Goal: Feedback & Contribution: Leave review/rating

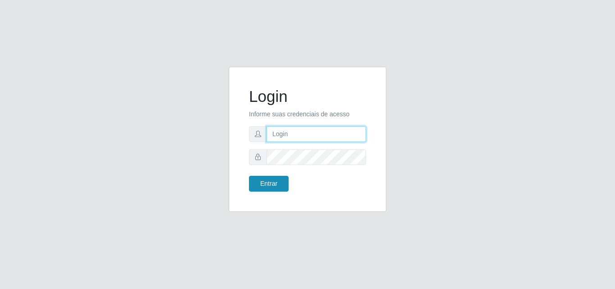
type input "[PERSON_NAME][EMAIL_ADDRESS][DOMAIN_NAME]"
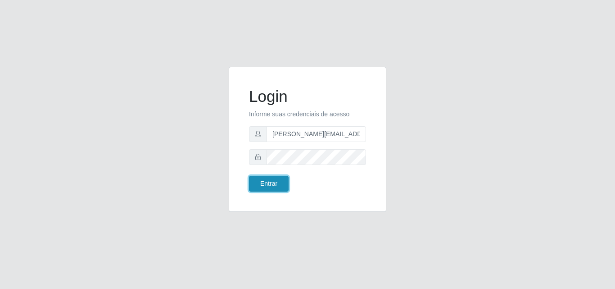
click at [269, 179] on button "Entrar" at bounding box center [269, 184] width 40 height 16
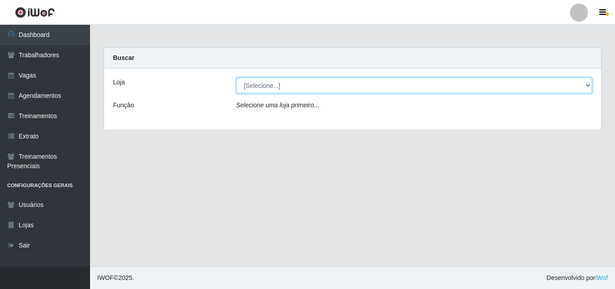
click at [584, 84] on select "[Selecione...] Sempre Tem - [GEOGRAPHIC_DATA]" at bounding box center [414, 85] width 356 height 16
select select "508"
click at [236, 77] on select "[Selecione...] Sempre Tem - [GEOGRAPHIC_DATA]" at bounding box center [414, 85] width 356 height 16
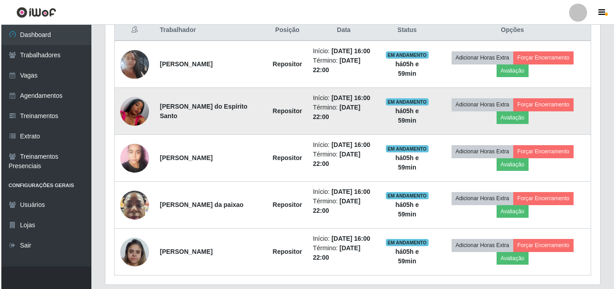
scroll to position [338, 0]
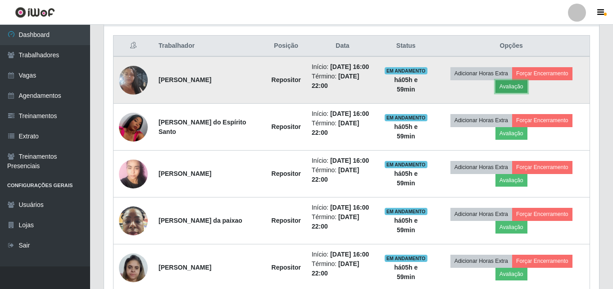
click at [516, 88] on button "Avaliação" at bounding box center [511, 86] width 32 height 13
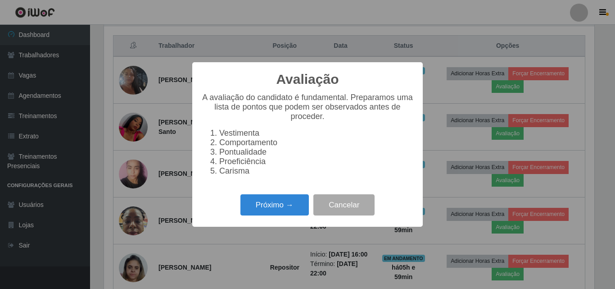
scroll to position [187, 490]
click at [280, 210] on button "Próximo →" at bounding box center [274, 204] width 68 height 21
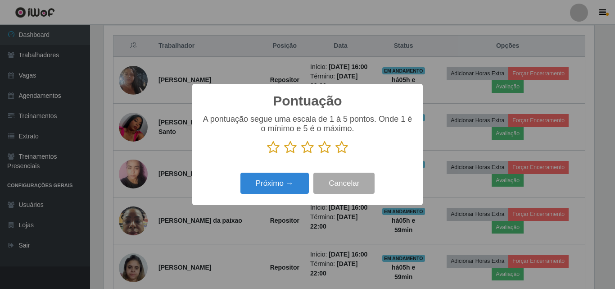
click at [344, 146] on icon at bounding box center [341, 147] width 13 height 14
click at [335, 154] on input "radio" at bounding box center [335, 154] width 0 height 0
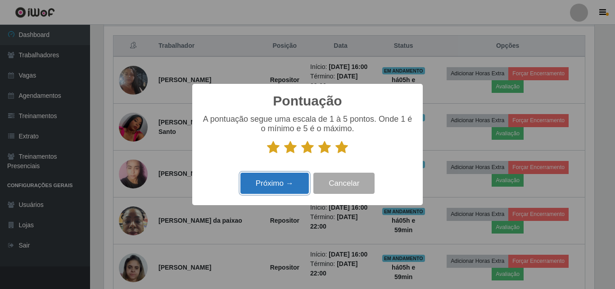
click at [280, 184] on button "Próximo →" at bounding box center [274, 182] width 68 height 21
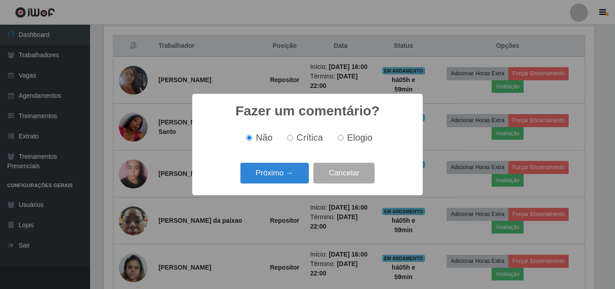
click at [339, 137] on input "Elogio" at bounding box center [341, 138] width 6 height 6
radio input "true"
click at [278, 169] on button "Próximo →" at bounding box center [274, 173] width 68 height 21
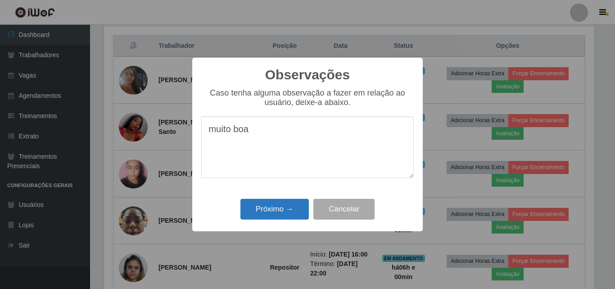
type textarea "muito boa"
click at [280, 213] on button "Próximo →" at bounding box center [274, 209] width 68 height 21
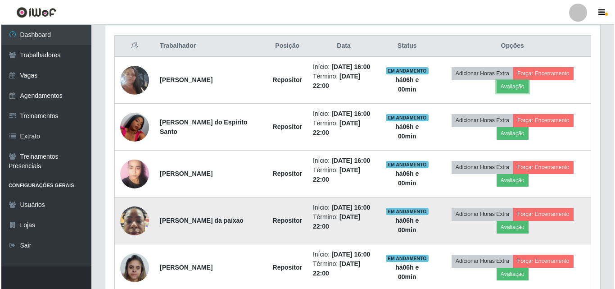
scroll to position [187, 495]
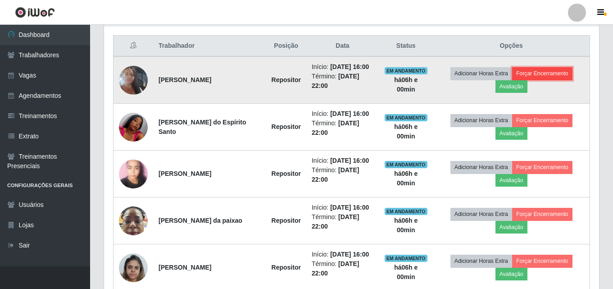
click at [542, 73] on button "Forçar Encerramento" at bounding box center [542, 73] width 60 height 13
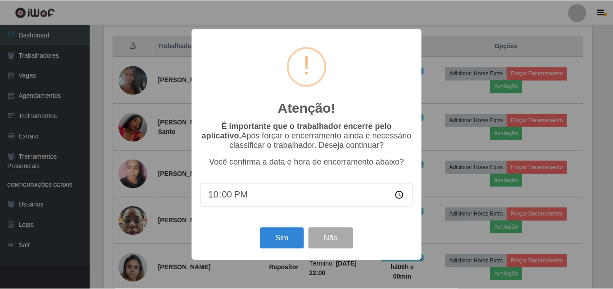
scroll to position [187, 490]
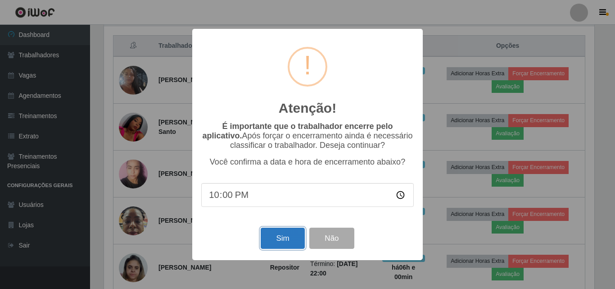
click at [283, 239] on button "Sim" at bounding box center [283, 237] width 44 height 21
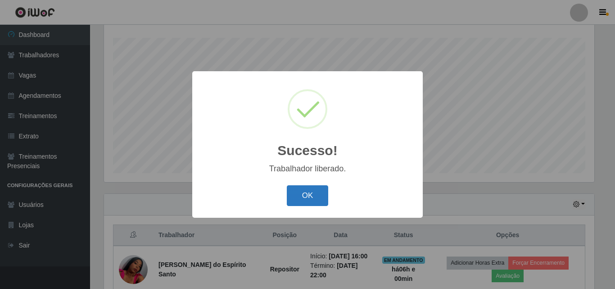
click at [306, 195] on button "OK" at bounding box center [308, 195] width 42 height 21
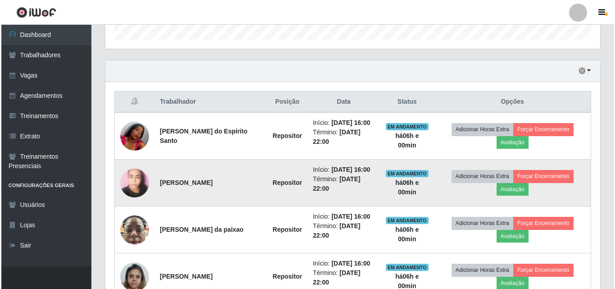
scroll to position [284, 0]
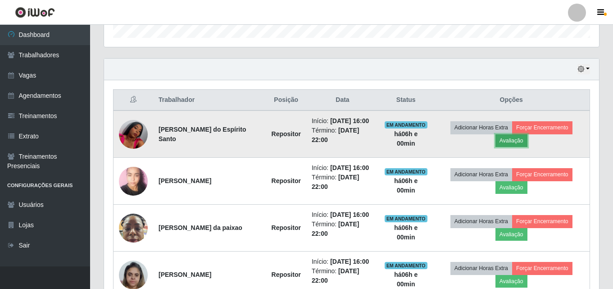
click at [513, 139] on button "Avaliação" at bounding box center [511, 140] width 32 height 13
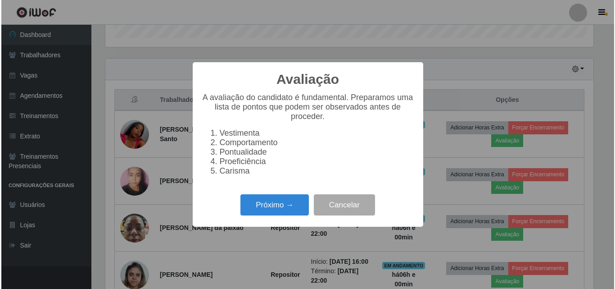
scroll to position [187, 490]
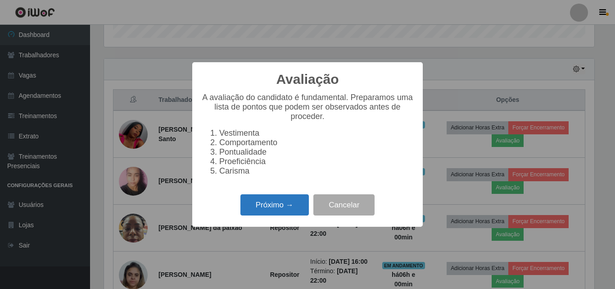
click at [275, 210] on button "Próximo →" at bounding box center [274, 204] width 68 height 21
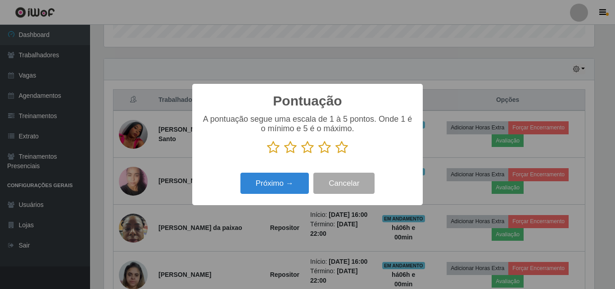
scroll to position [450072, 449768]
click at [342, 152] on icon at bounding box center [341, 147] width 13 height 14
click at [335, 154] on input "radio" at bounding box center [335, 154] width 0 height 0
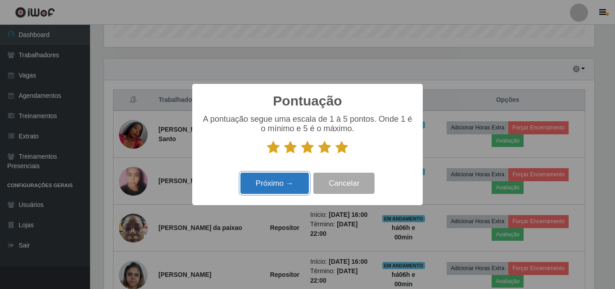
click at [278, 187] on button "Próximo →" at bounding box center [274, 182] width 68 height 21
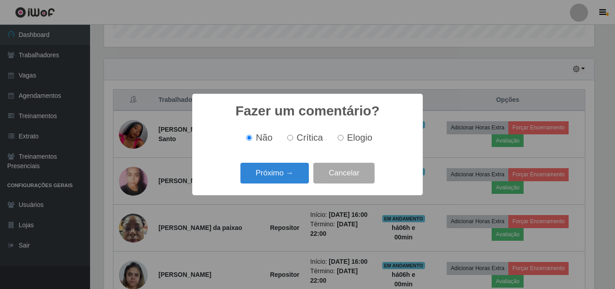
click at [341, 137] on input "Elogio" at bounding box center [341, 138] width 6 height 6
radio input "true"
click at [283, 171] on button "Próximo →" at bounding box center [274, 173] width 68 height 21
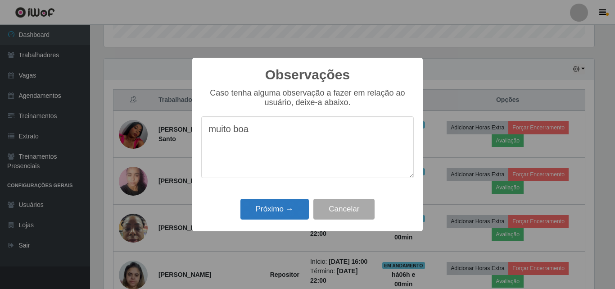
type textarea "muito boa"
click at [281, 212] on button "Próximo →" at bounding box center [274, 209] width 68 height 21
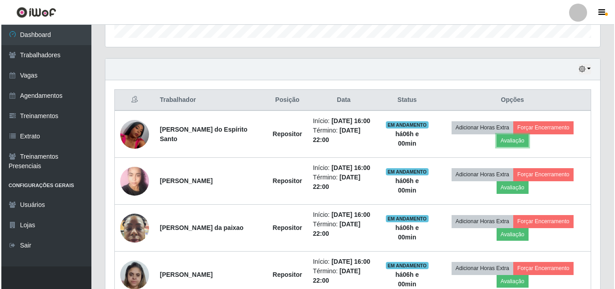
scroll to position [187, 495]
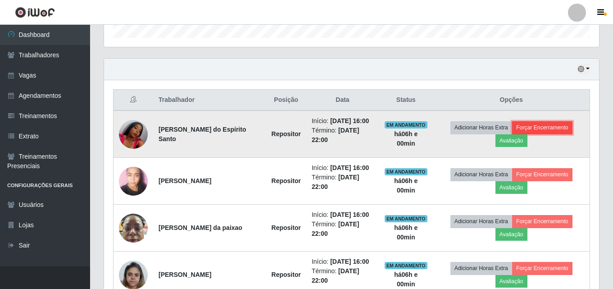
click at [549, 129] on button "Forçar Encerramento" at bounding box center [542, 127] width 60 height 13
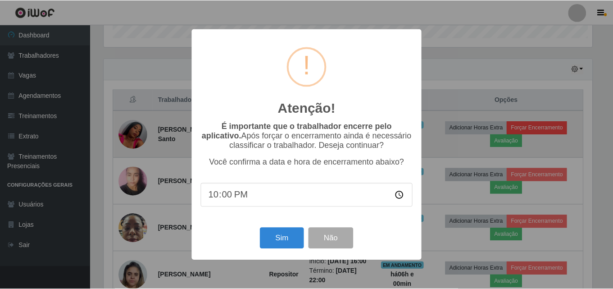
scroll to position [187, 490]
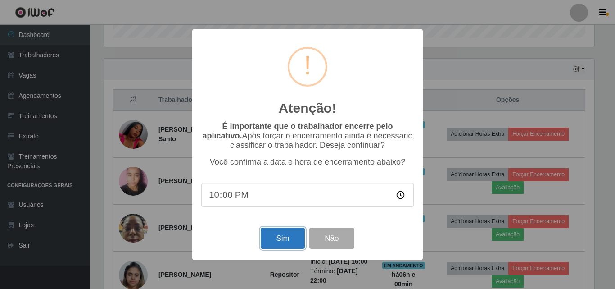
click at [284, 240] on button "Sim" at bounding box center [283, 237] width 44 height 21
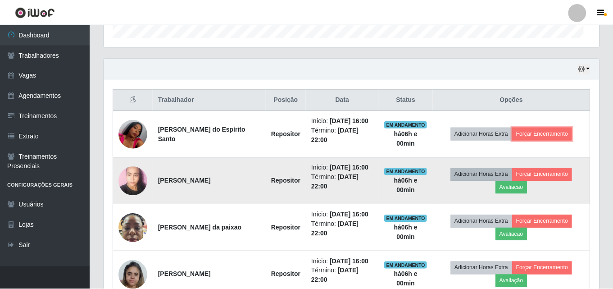
scroll to position [0, 0]
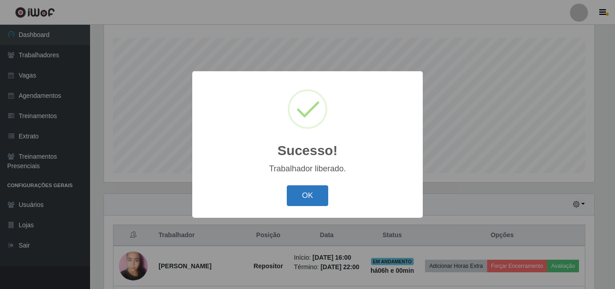
click at [306, 193] on button "OK" at bounding box center [308, 195] width 42 height 21
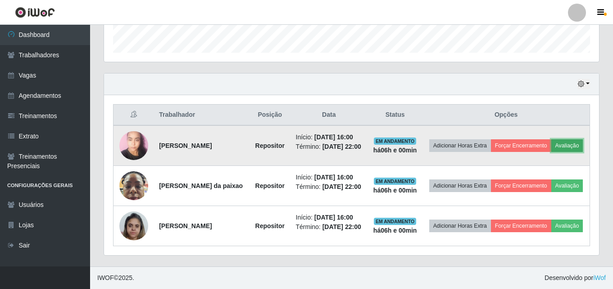
click at [572, 146] on button "Avaliação" at bounding box center [567, 145] width 32 height 13
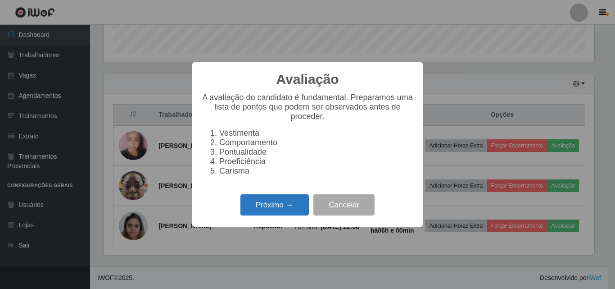
click at [267, 209] on button "Próximo →" at bounding box center [274, 204] width 68 height 21
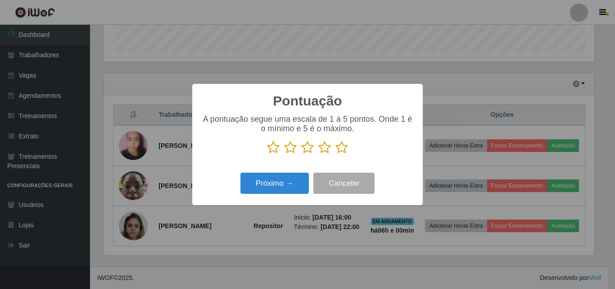
click at [343, 146] on icon at bounding box center [341, 147] width 13 height 14
click at [335, 154] on input "radio" at bounding box center [335, 154] width 0 height 0
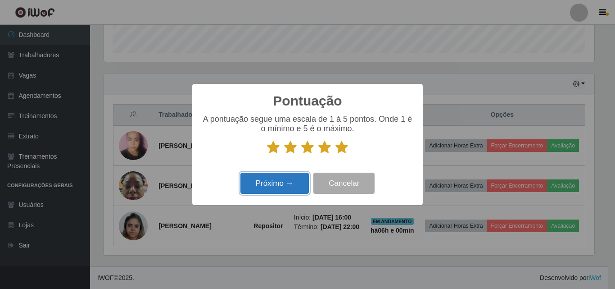
click at [279, 186] on button "Próximo →" at bounding box center [274, 182] width 68 height 21
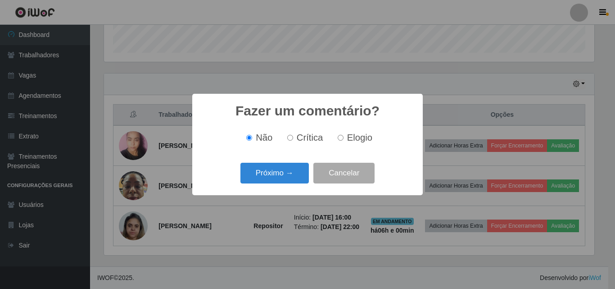
click at [339, 139] on input "Elogio" at bounding box center [341, 138] width 6 height 6
radio input "true"
click at [282, 175] on button "Próximo →" at bounding box center [274, 173] width 68 height 21
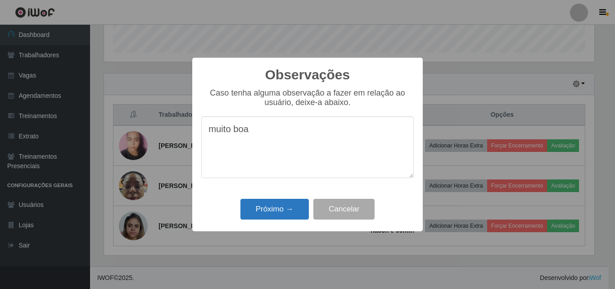
type textarea "muito boa"
click at [277, 210] on button "Próximo →" at bounding box center [274, 209] width 68 height 21
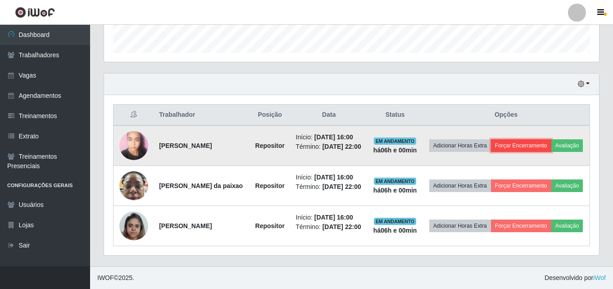
click at [525, 145] on button "Forçar Encerramento" at bounding box center [521, 145] width 60 height 13
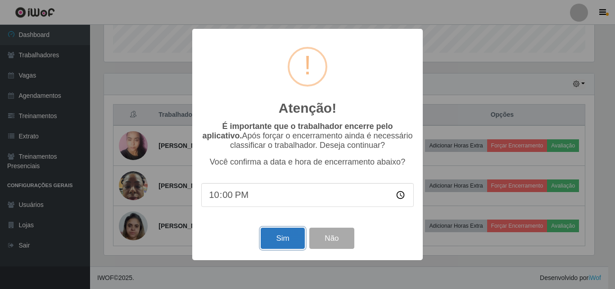
click at [285, 239] on button "Sim" at bounding box center [283, 237] width 44 height 21
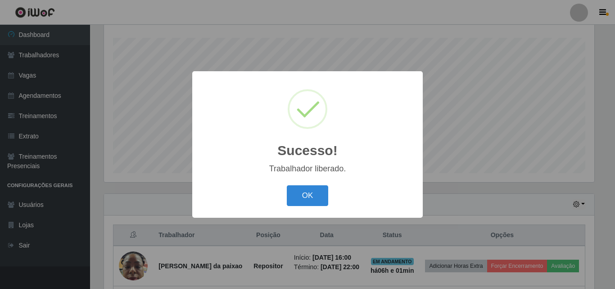
drag, startPoint x: 308, startPoint y: 198, endPoint x: 345, endPoint y: 204, distance: 37.5
click at [310, 198] on button "OK" at bounding box center [308, 195] width 42 height 21
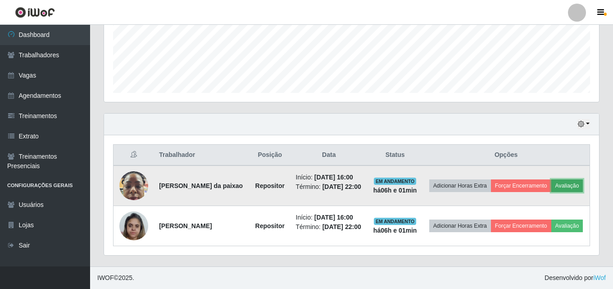
click at [569, 185] on button "Avaliação" at bounding box center [567, 185] width 32 height 13
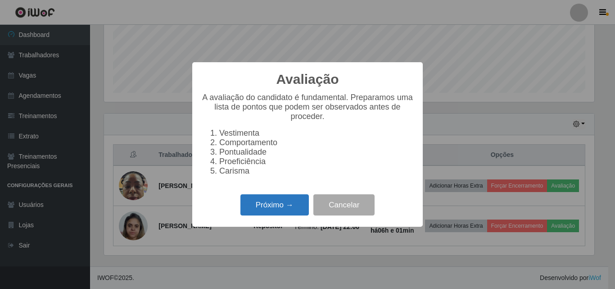
click at [276, 208] on button "Próximo →" at bounding box center [274, 204] width 68 height 21
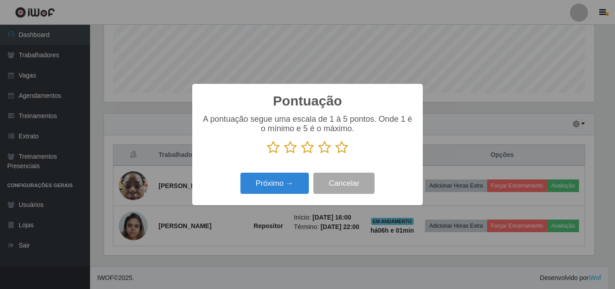
click at [326, 149] on icon at bounding box center [324, 147] width 13 height 14
click at [318, 154] on input "radio" at bounding box center [318, 154] width 0 height 0
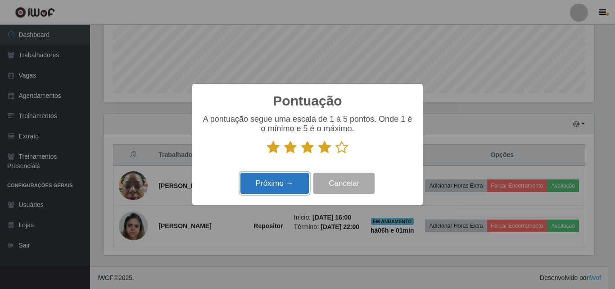
click at [268, 184] on button "Próximo →" at bounding box center [274, 182] width 68 height 21
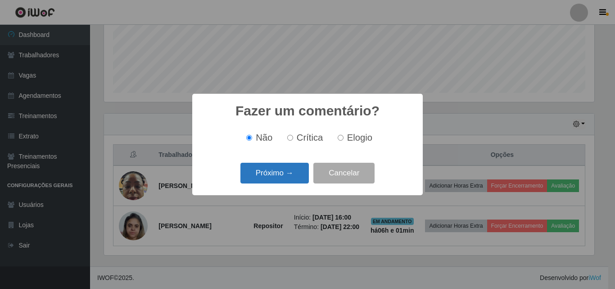
click at [276, 172] on button "Próximo →" at bounding box center [274, 173] width 68 height 21
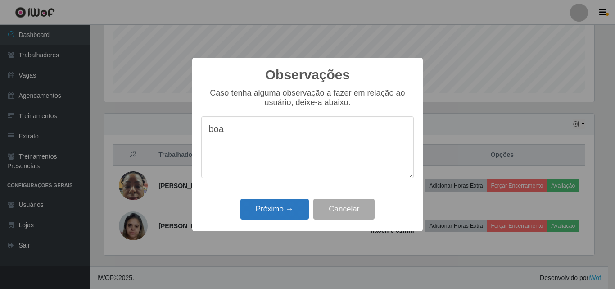
type textarea "boa"
click at [278, 208] on button "Próximo →" at bounding box center [274, 209] width 68 height 21
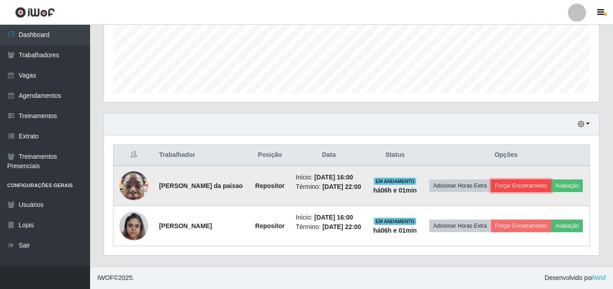
click at [524, 187] on button "Forçar Encerramento" at bounding box center [521, 185] width 60 height 13
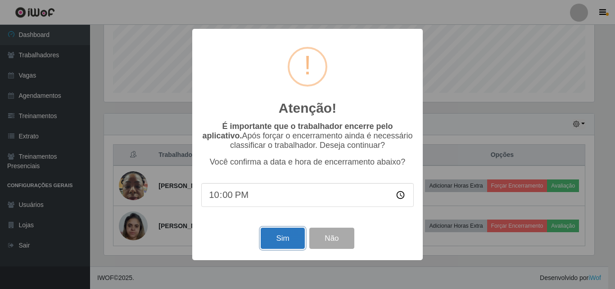
click at [284, 241] on button "Sim" at bounding box center [283, 237] width 44 height 21
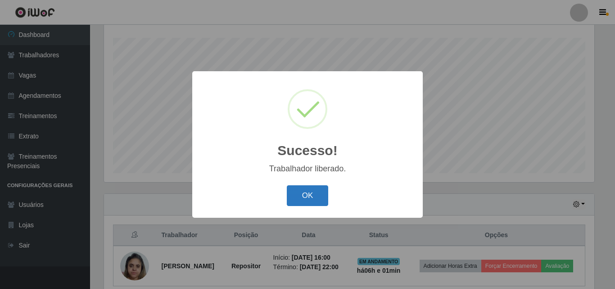
click at [309, 195] on button "OK" at bounding box center [308, 195] width 42 height 21
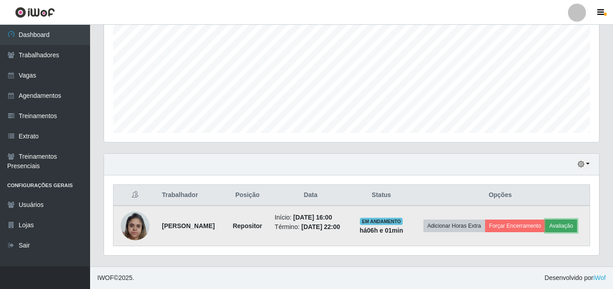
click at [566, 225] on button "Avaliação" at bounding box center [561, 225] width 32 height 13
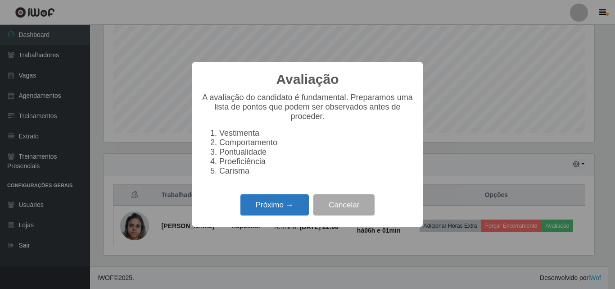
click at [288, 207] on button "Próximo →" at bounding box center [274, 204] width 68 height 21
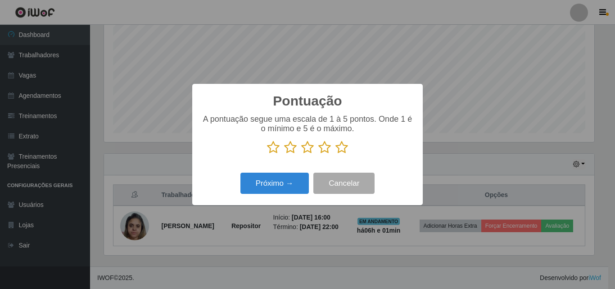
click at [342, 149] on icon at bounding box center [341, 147] width 13 height 14
click at [335, 154] on input "radio" at bounding box center [335, 154] width 0 height 0
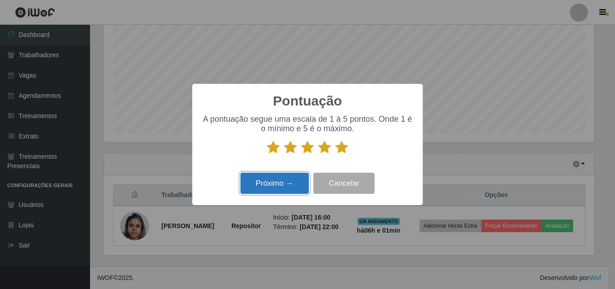
click at [281, 184] on button "Próximo →" at bounding box center [274, 182] width 68 height 21
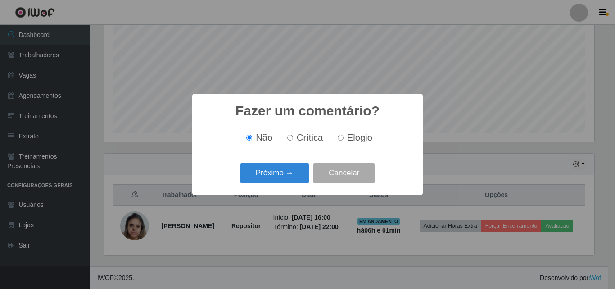
click at [339, 138] on input "Elogio" at bounding box center [341, 138] width 6 height 6
radio input "true"
click at [270, 174] on button "Próximo →" at bounding box center [274, 173] width 68 height 21
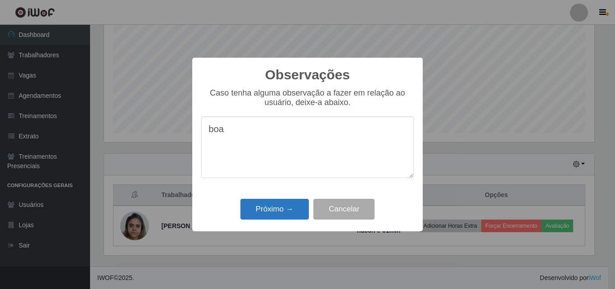
type textarea "boa"
click at [278, 211] on button "Próximo →" at bounding box center [274, 209] width 68 height 21
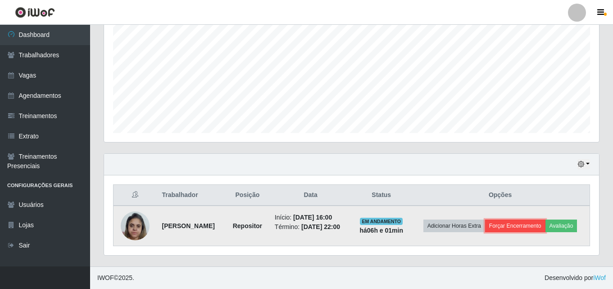
click at [521, 226] on button "Forçar Encerramento" at bounding box center [515, 225] width 60 height 13
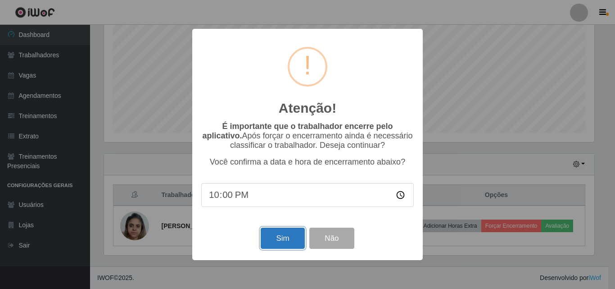
click at [287, 242] on button "Sim" at bounding box center [283, 237] width 44 height 21
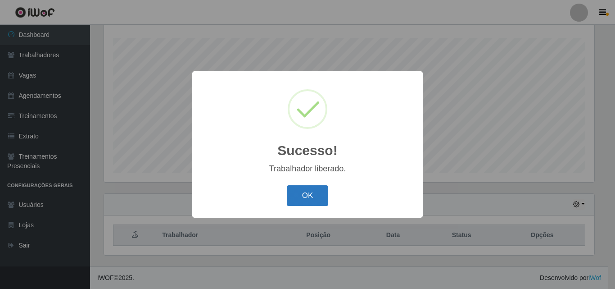
click at [302, 192] on button "OK" at bounding box center [308, 195] width 42 height 21
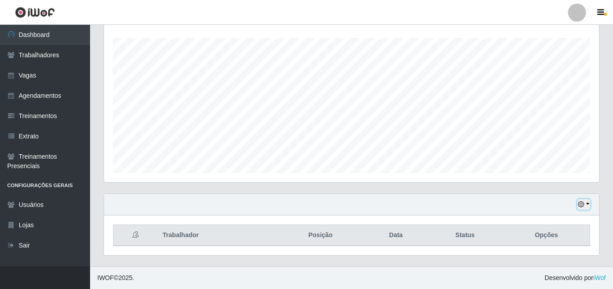
click at [588, 203] on button "button" at bounding box center [583, 204] width 13 height 10
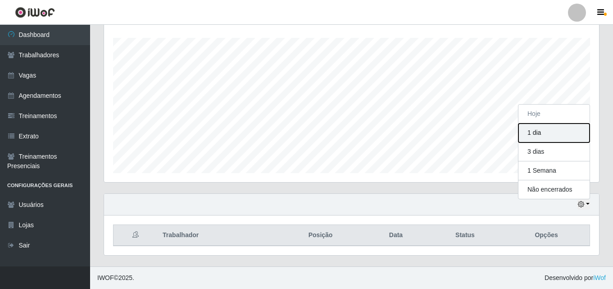
click at [539, 134] on button "1 dia" at bounding box center [553, 132] width 71 height 19
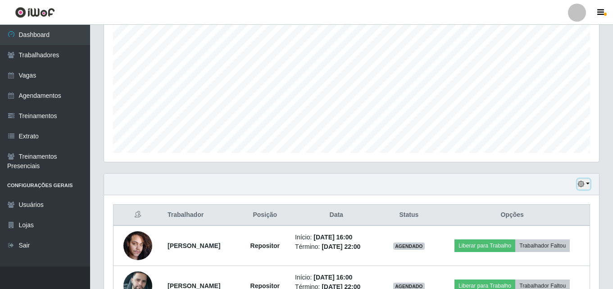
click at [588, 182] on button "button" at bounding box center [583, 184] width 13 height 10
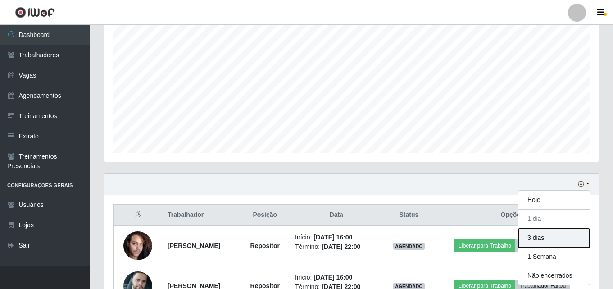
click at [530, 235] on button "3 dias" at bounding box center [553, 237] width 71 height 19
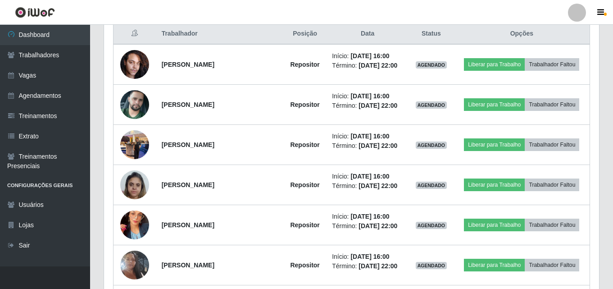
scroll to position [350, 0]
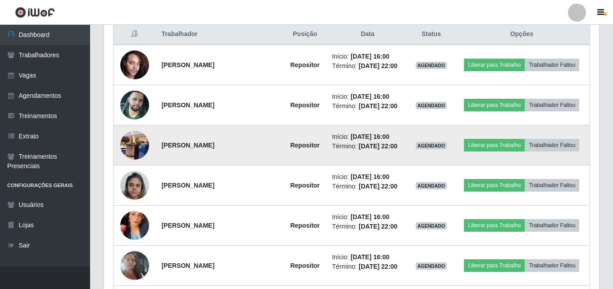
click at [136, 145] on img at bounding box center [134, 145] width 29 height 38
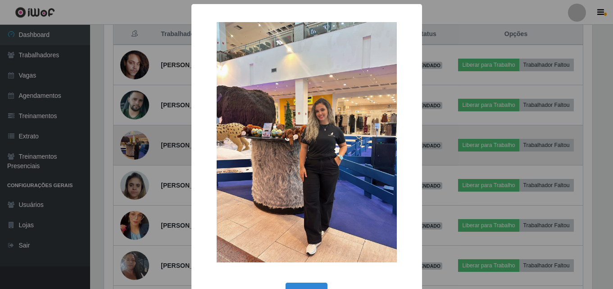
scroll to position [187, 490]
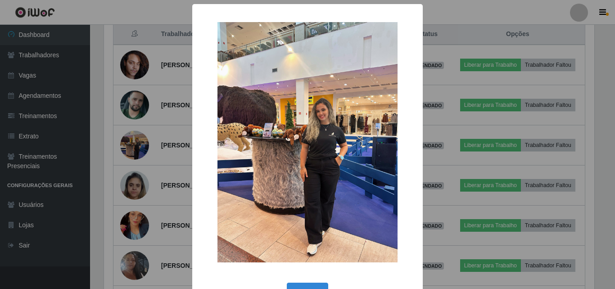
click at [136, 143] on div "× OK Cancel" at bounding box center [307, 144] width 615 height 289
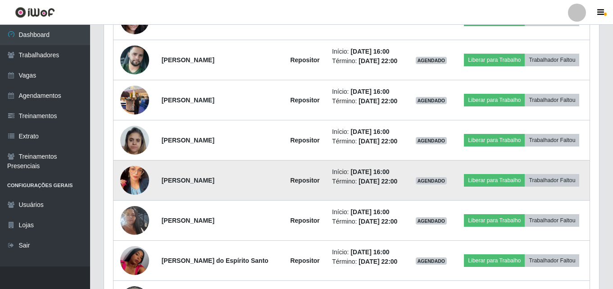
scroll to position [440, 0]
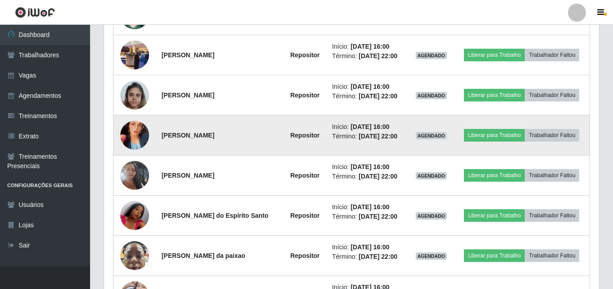
click at [135, 132] on img at bounding box center [134, 134] width 29 height 51
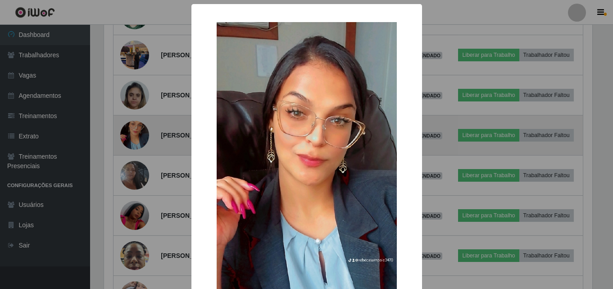
scroll to position [187, 490]
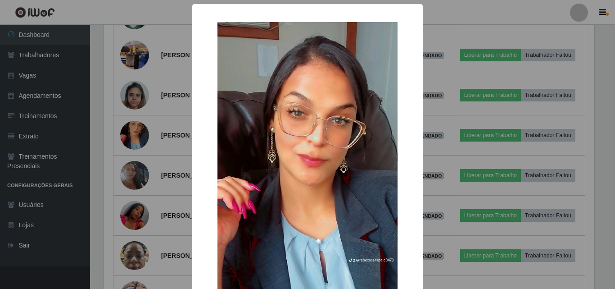
click at [135, 132] on div "× OK Cancel" at bounding box center [307, 144] width 615 height 289
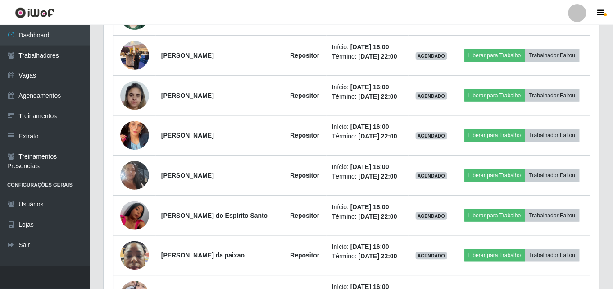
scroll to position [187, 495]
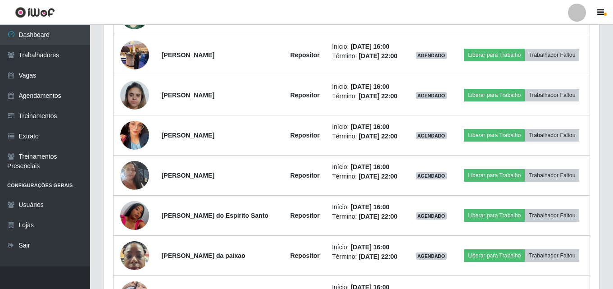
click at [135, 132] on img at bounding box center [134, 134] width 29 height 51
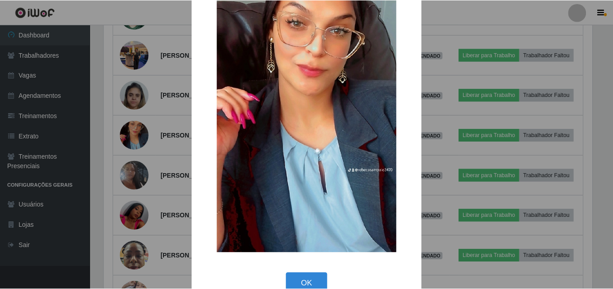
scroll to position [45, 0]
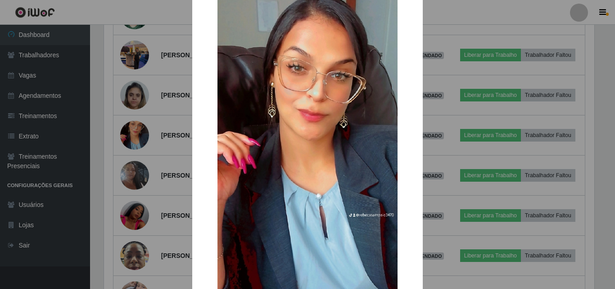
click at [459, 19] on div "× OK Cancel" at bounding box center [307, 144] width 615 height 289
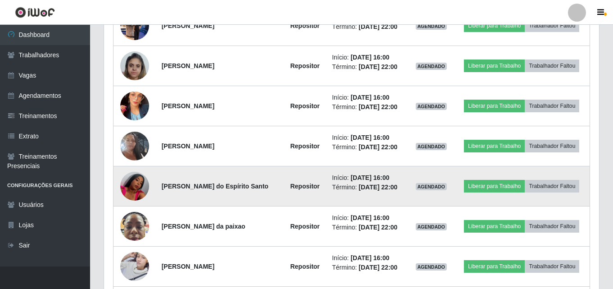
scroll to position [485, 0]
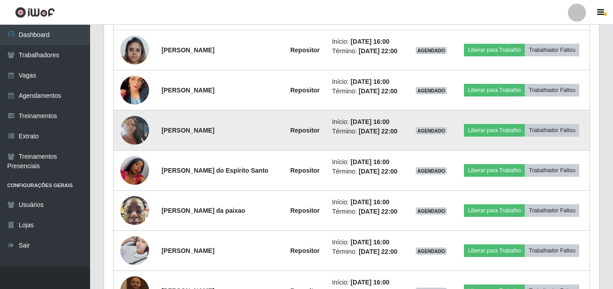
click at [138, 131] on img at bounding box center [134, 129] width 29 height 51
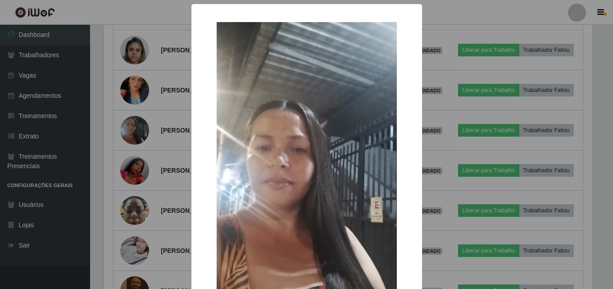
scroll to position [187, 490]
click at [137, 131] on div "× OK Cancel" at bounding box center [307, 144] width 615 height 289
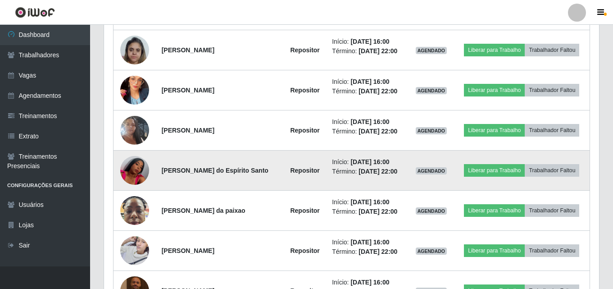
scroll to position [187, 495]
click at [132, 174] on img at bounding box center [134, 170] width 29 height 51
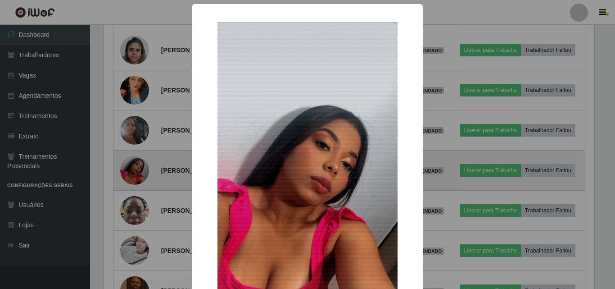
click at [132, 174] on div "× OK Cancel" at bounding box center [307, 144] width 615 height 289
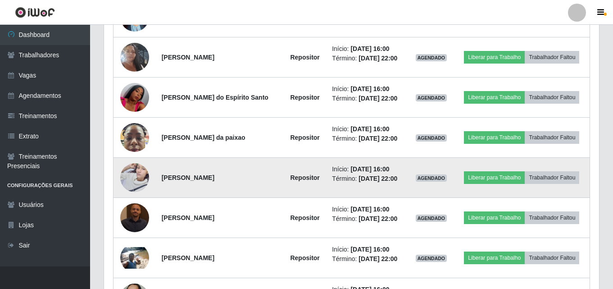
scroll to position [575, 0]
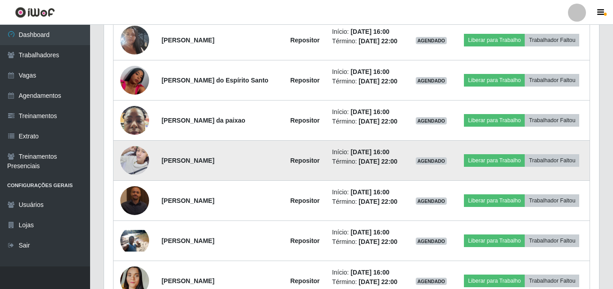
click at [134, 160] on img at bounding box center [134, 160] width 29 height 38
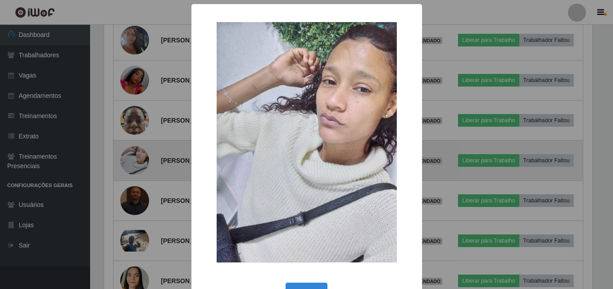
scroll to position [187, 490]
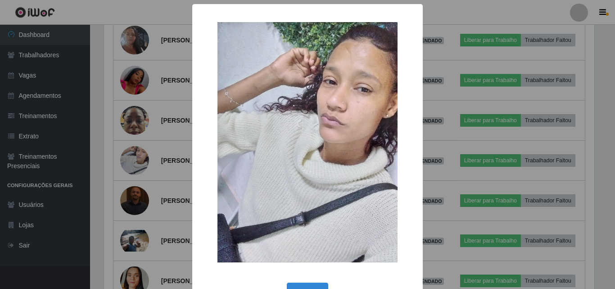
click at [134, 158] on div "× OK Cancel" at bounding box center [307, 144] width 615 height 289
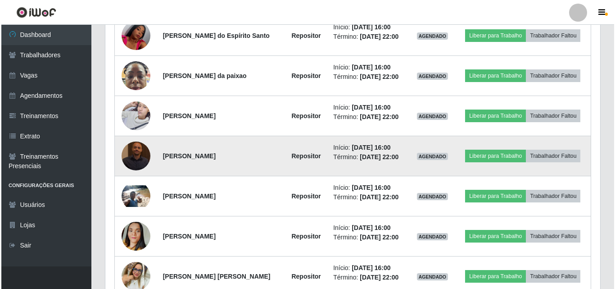
scroll to position [620, 0]
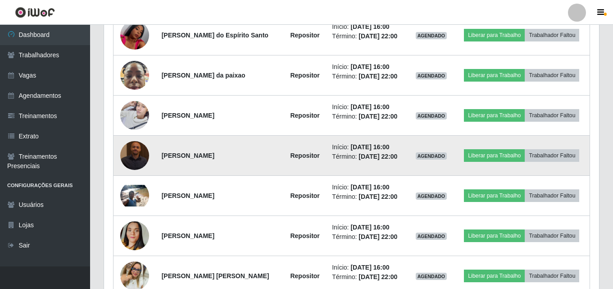
click at [136, 153] on img at bounding box center [134, 155] width 29 height 29
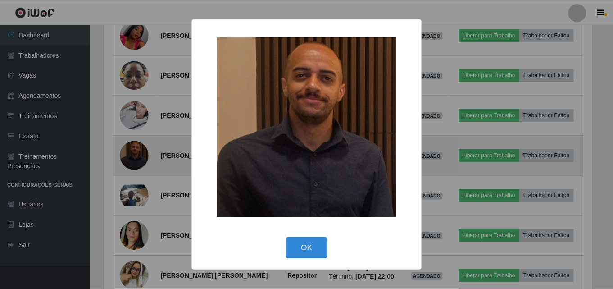
scroll to position [187, 490]
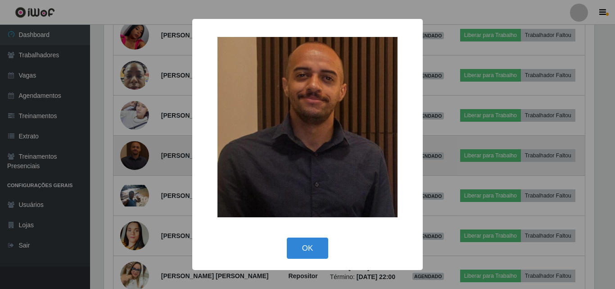
click at [136, 153] on div "× OK Cancel" at bounding box center [307, 144] width 615 height 289
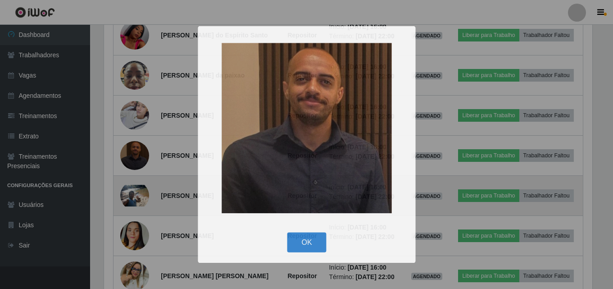
scroll to position [187, 495]
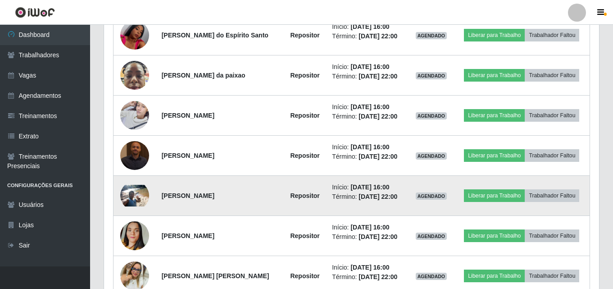
click at [132, 195] on img at bounding box center [134, 196] width 29 height 22
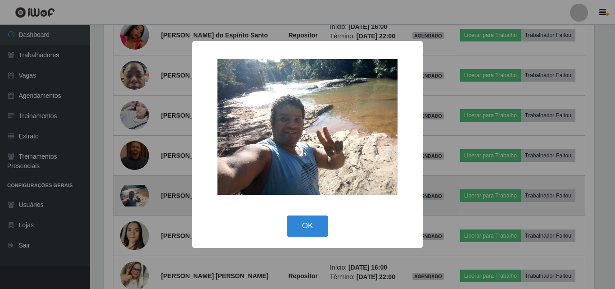
click at [132, 195] on div "× OK Cancel" at bounding box center [307, 144] width 615 height 289
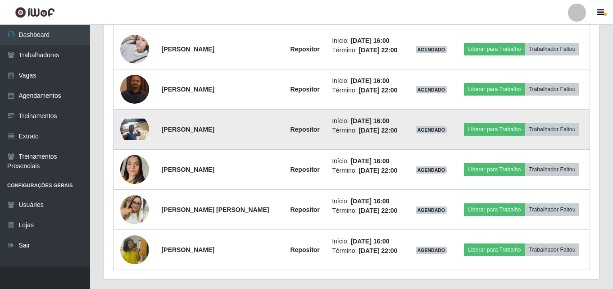
scroll to position [710, 0]
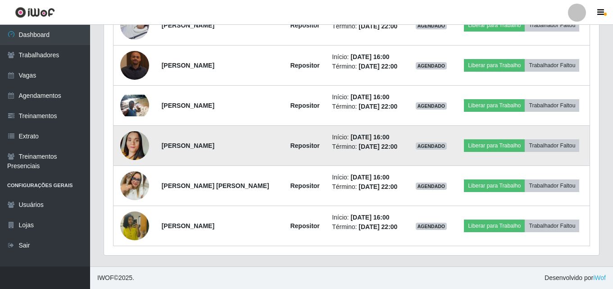
click at [131, 150] on img at bounding box center [134, 145] width 29 height 51
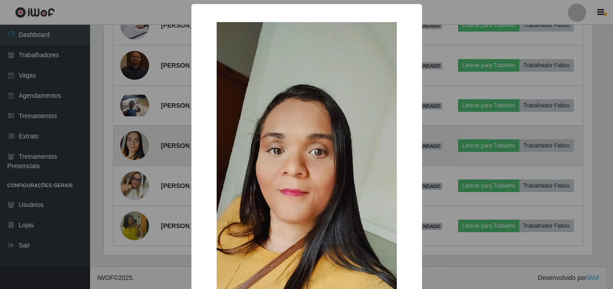
scroll to position [187, 490]
click at [131, 150] on div "× OK Cancel" at bounding box center [307, 144] width 615 height 289
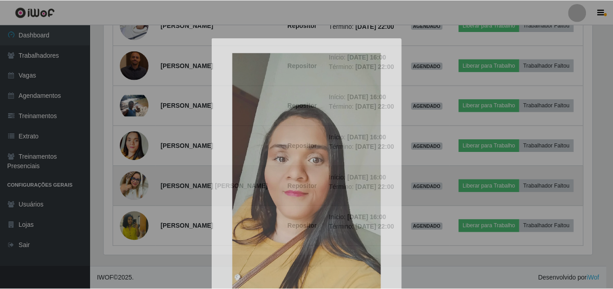
scroll to position [187, 495]
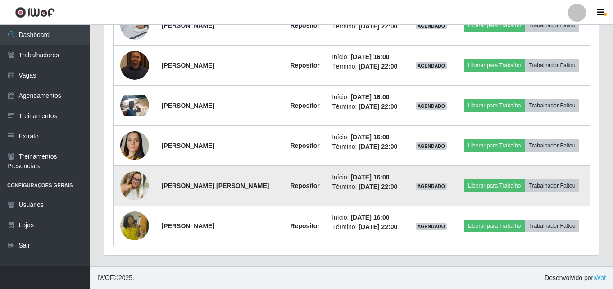
click at [131, 186] on img at bounding box center [134, 185] width 29 height 29
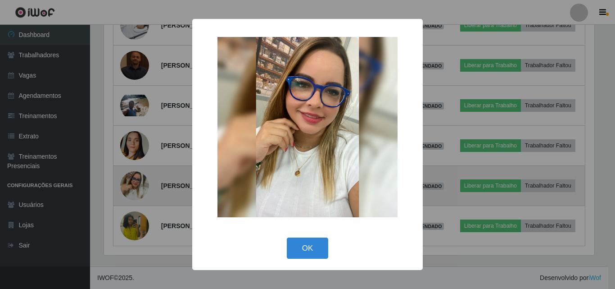
click at [131, 186] on div "× OK Cancel" at bounding box center [307, 144] width 615 height 289
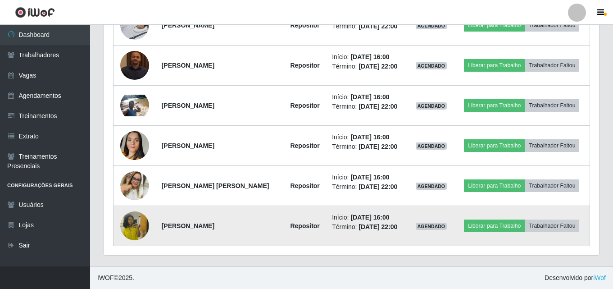
click at [130, 227] on img at bounding box center [134, 225] width 29 height 51
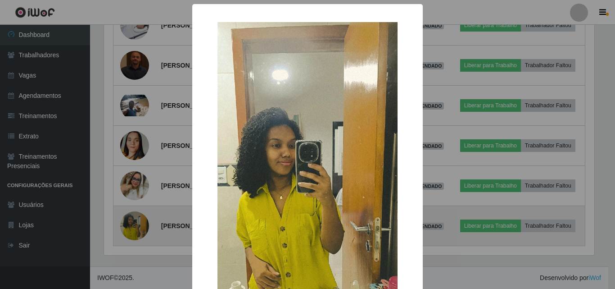
click at [130, 227] on div "× OK Cancel" at bounding box center [307, 144] width 615 height 289
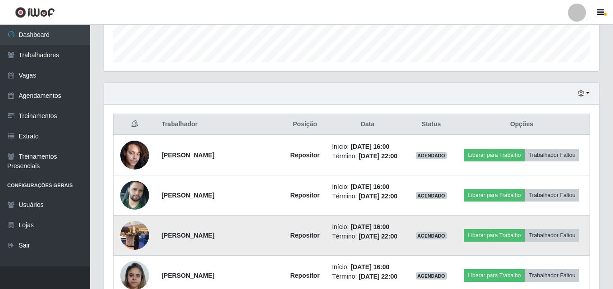
click at [132, 232] on img at bounding box center [134, 235] width 29 height 38
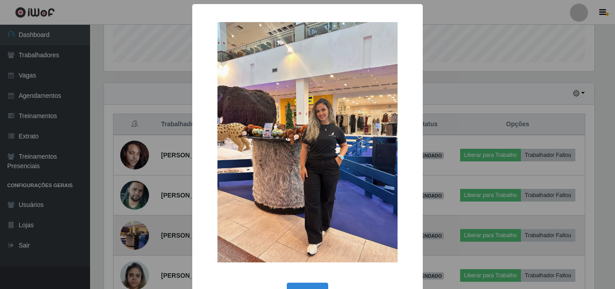
click at [132, 232] on div "× OK Cancel" at bounding box center [307, 144] width 615 height 289
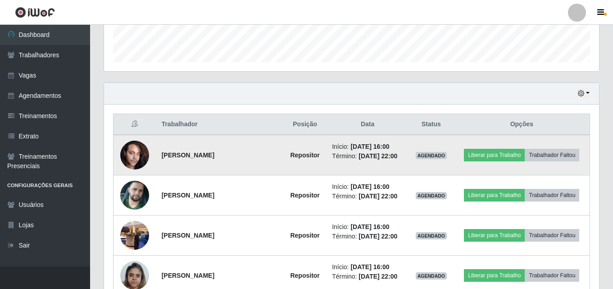
click at [135, 160] on img at bounding box center [134, 155] width 29 height 38
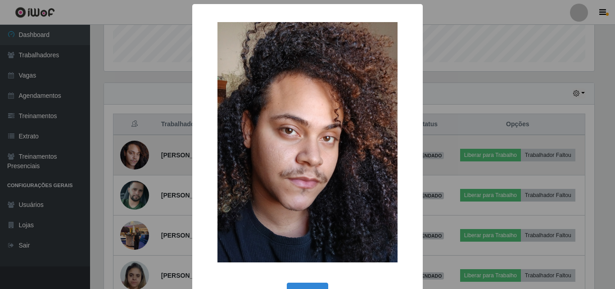
click at [135, 160] on div "× OK Cancel" at bounding box center [307, 144] width 615 height 289
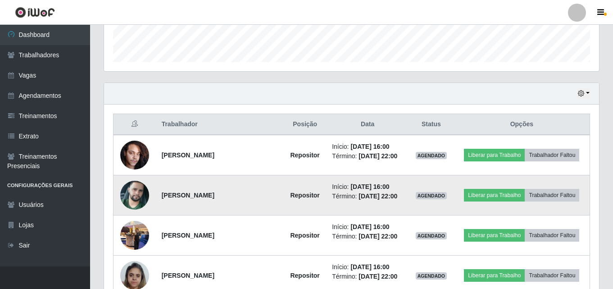
click at [140, 192] on img at bounding box center [134, 194] width 29 height 51
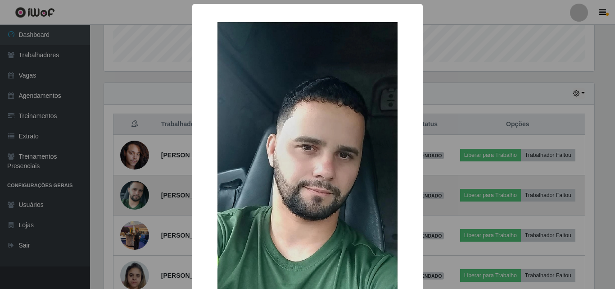
click at [140, 192] on div "× OK Cancel" at bounding box center [307, 144] width 615 height 289
